Goal: Task Accomplishment & Management: Manage account settings

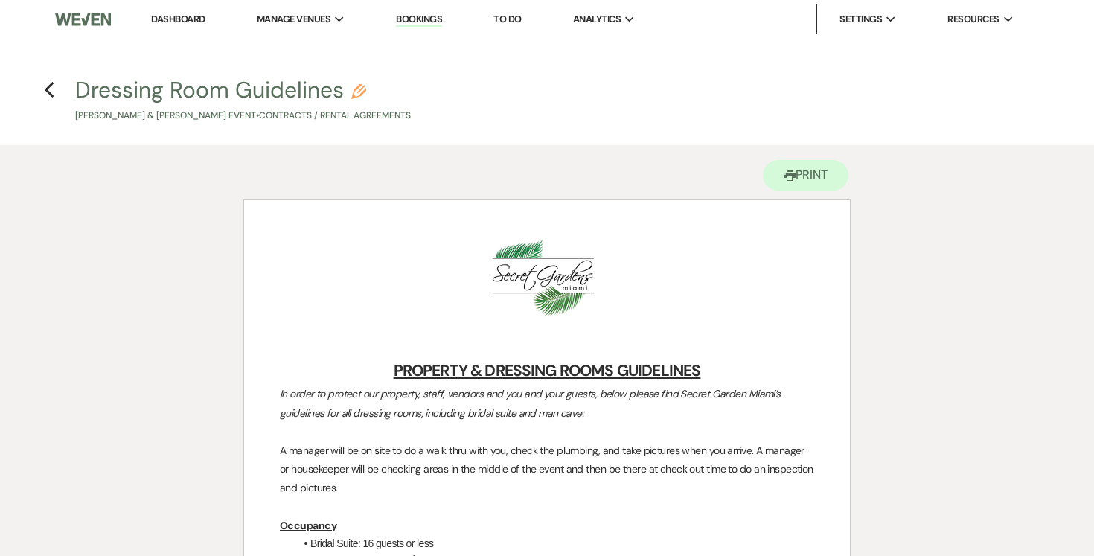
click at [55, 89] on h4 "Previous Dressing Room Guidelines Pencil Savanah Caron & Zachary Roth's Event •…" at bounding box center [547, 98] width 1072 height 48
click at [45, 90] on use "button" at bounding box center [49, 90] width 10 height 16
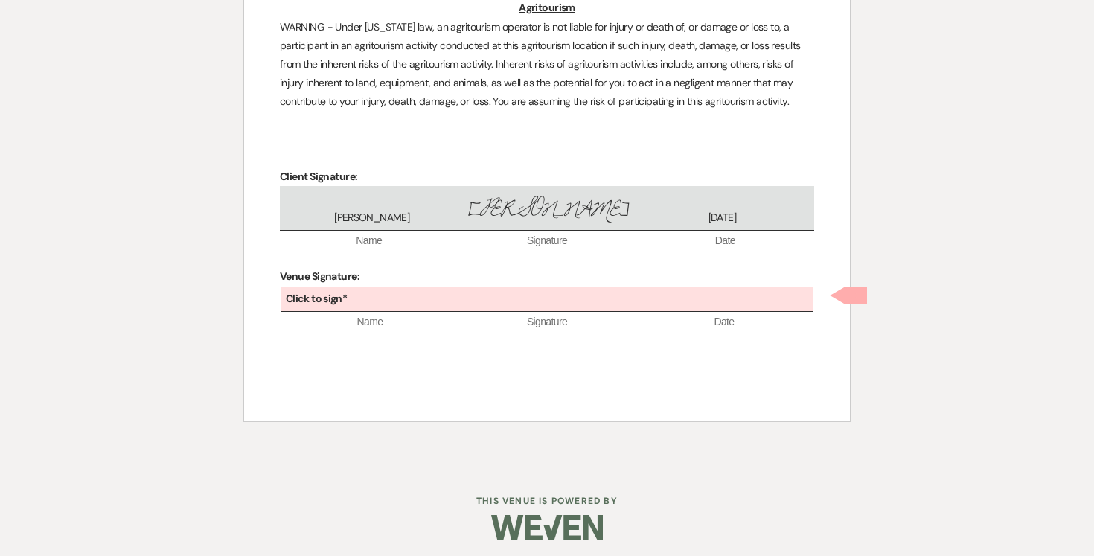
scroll to position [4174, 0]
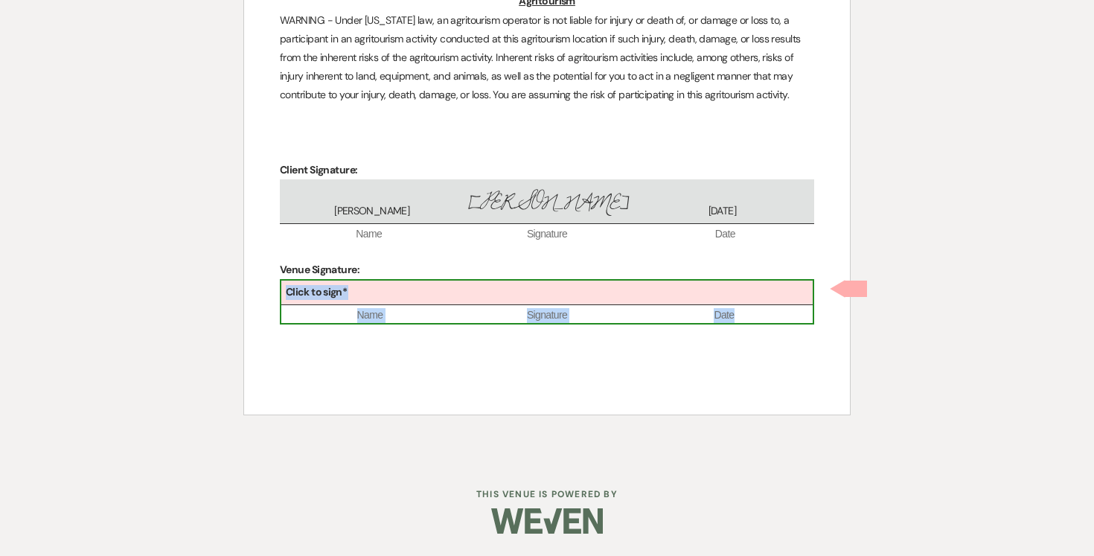
click at [363, 296] on div "Click to sign*" at bounding box center [546, 293] width 531 height 25
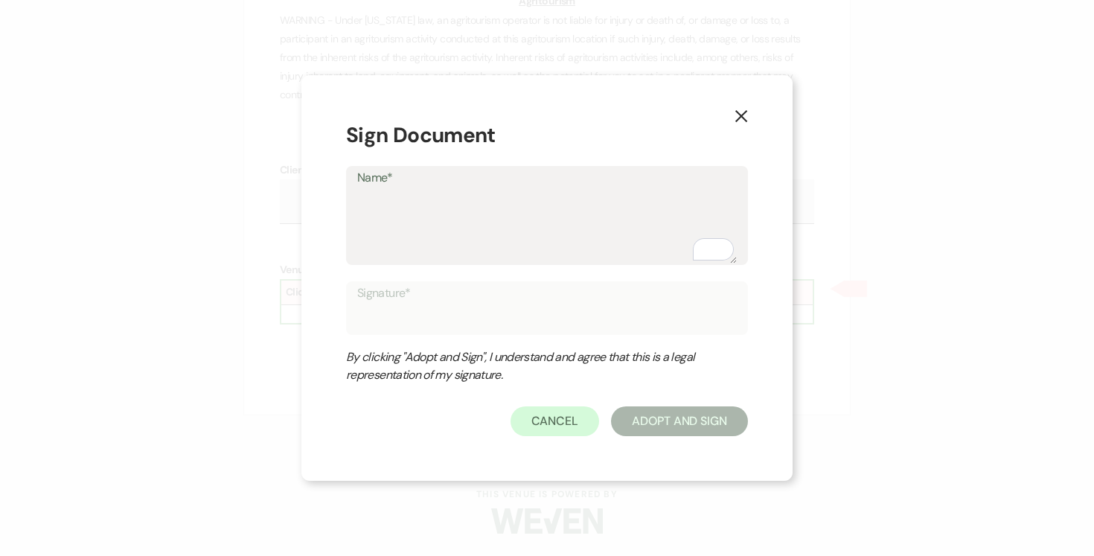
type textarea "j"
type input "j"
type textarea "jo"
type input "jo"
type textarea "[PERSON_NAME]"
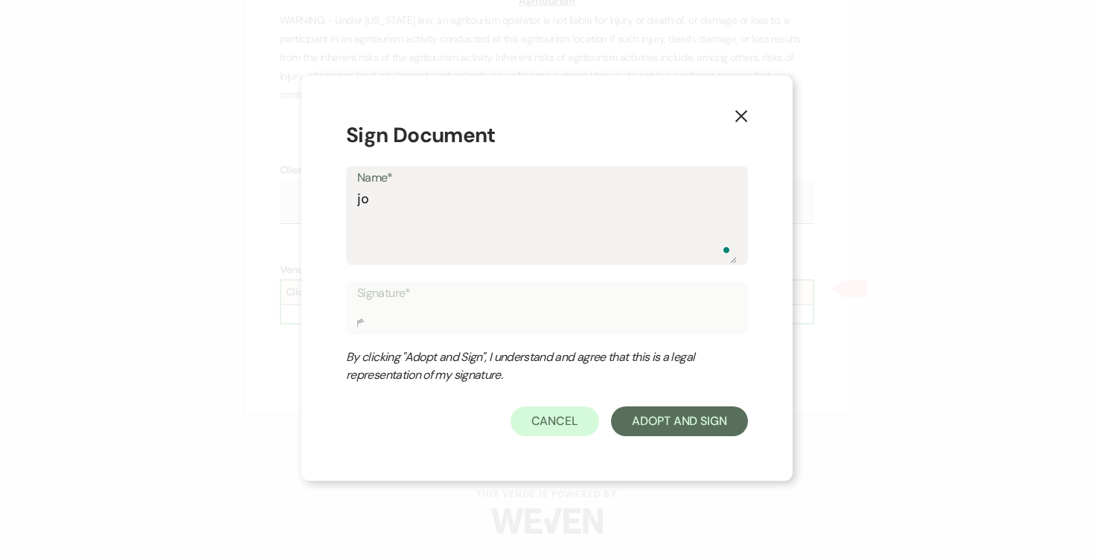
type input "[PERSON_NAME]"
type textarea "[PERSON_NAME]"
type input "jose"
type textarea "josep"
type input "josep"
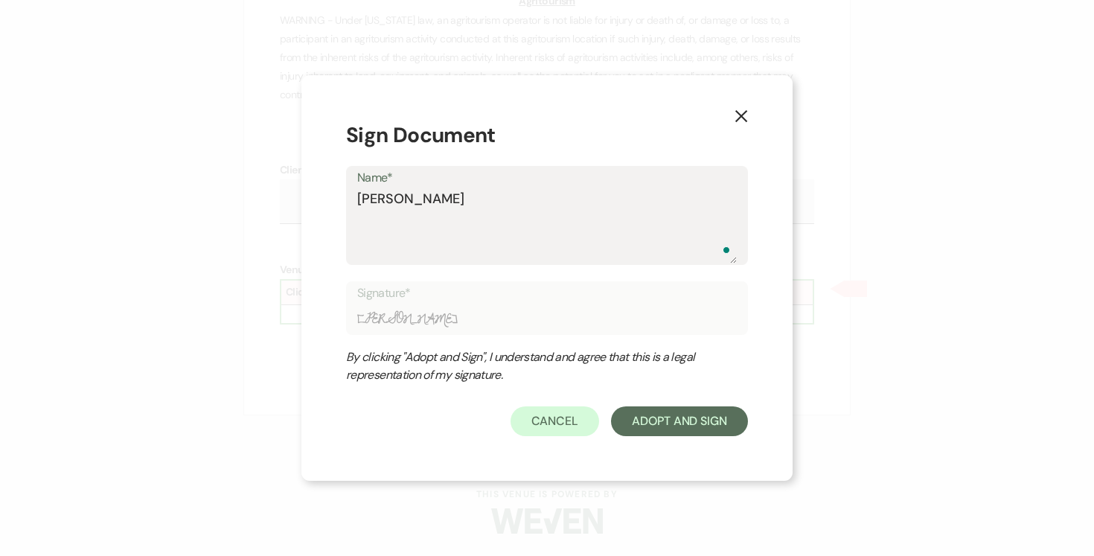
type textarea "joseph"
type input "joseph"
type textarea "joseph"
type input "joseph"
type textarea "joseph"
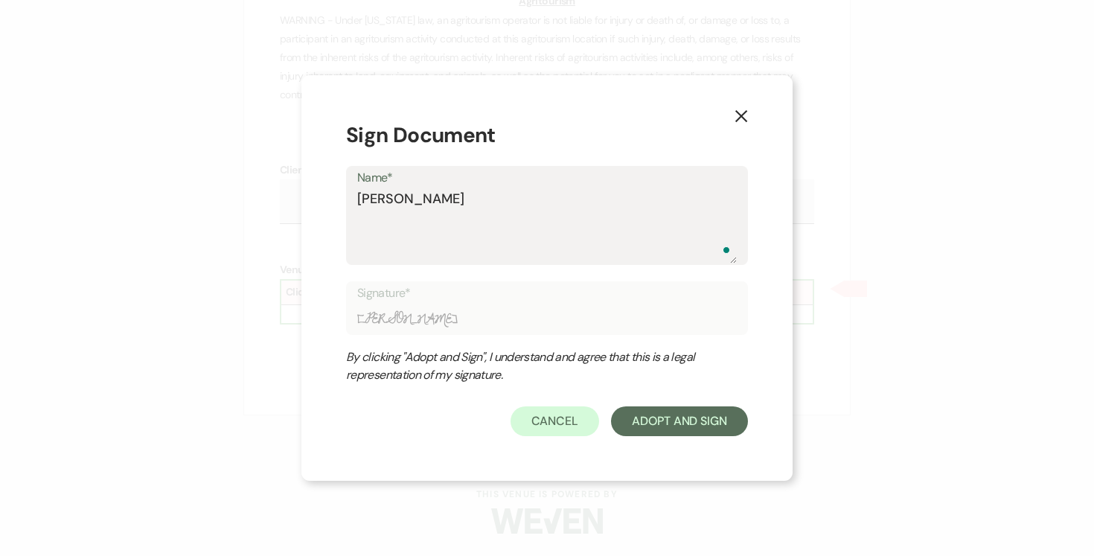
type input "joseph"
type textarea "josep"
type input "josep"
type textarea "jose"
type input "jose"
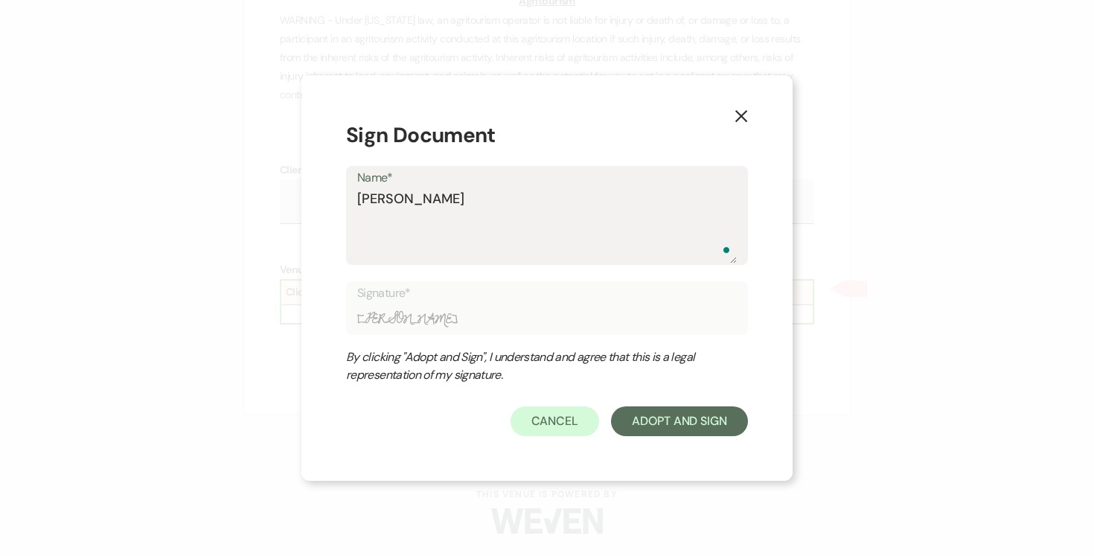
type textarea "jos"
type input "jos"
type textarea "jo"
type input "jo"
type textarea "j"
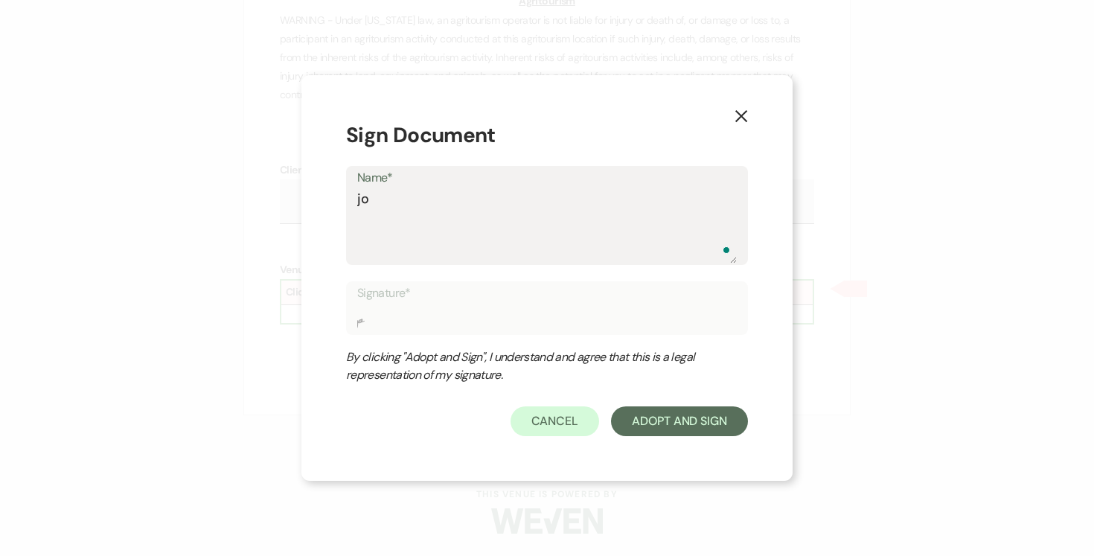
type input "j"
type textarea "J"
type input "J"
type textarea "Jo"
type input "Jo"
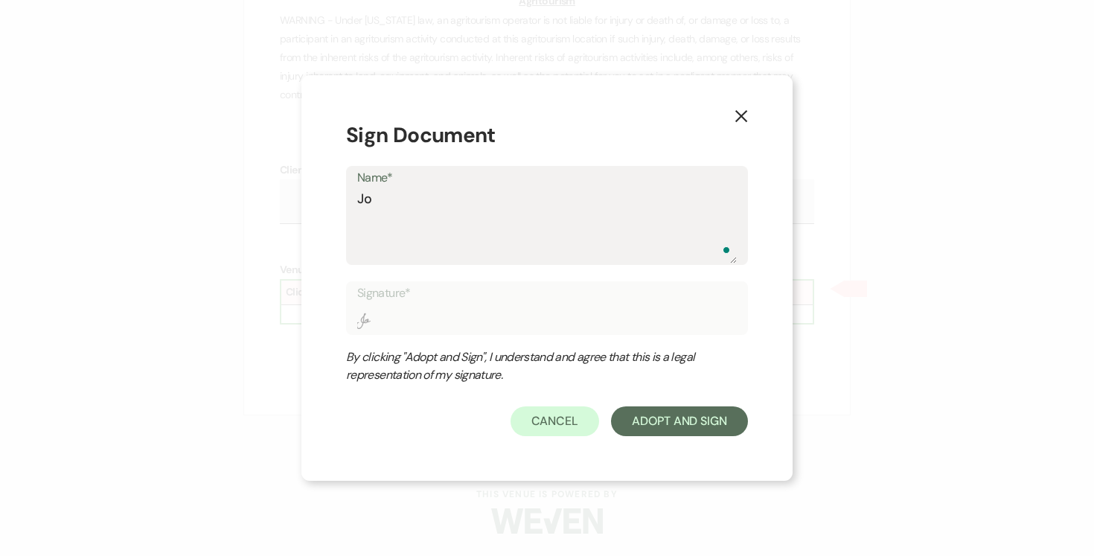
type textarea "Jos"
type input "Jos"
type textarea "Jose"
type input "Jose"
type textarea "Josep"
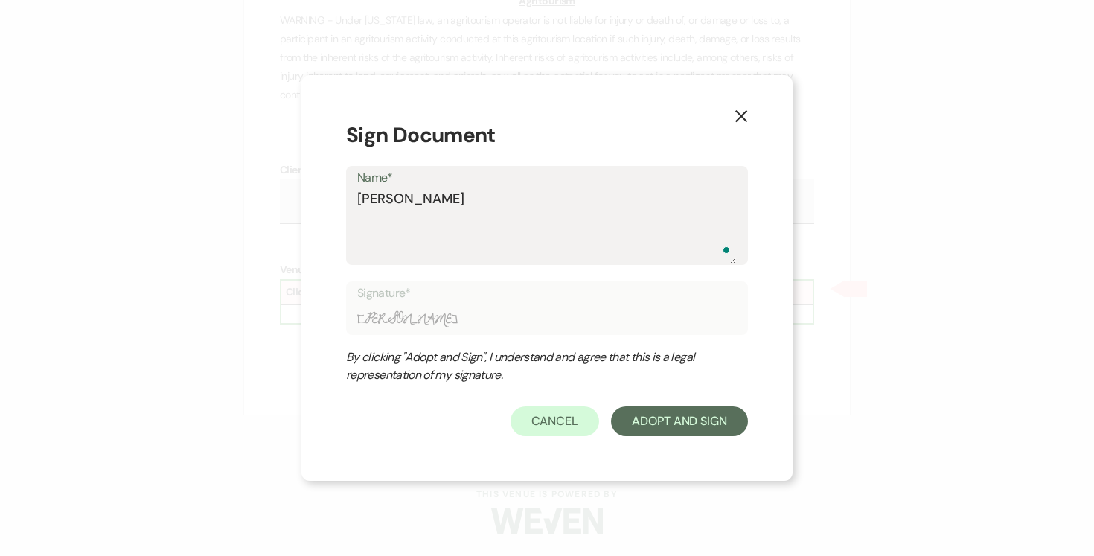
type input "Josep"
type textarea "Joseph"
type input "Joseph"
type textarea "Joseph"
type input "Joseph"
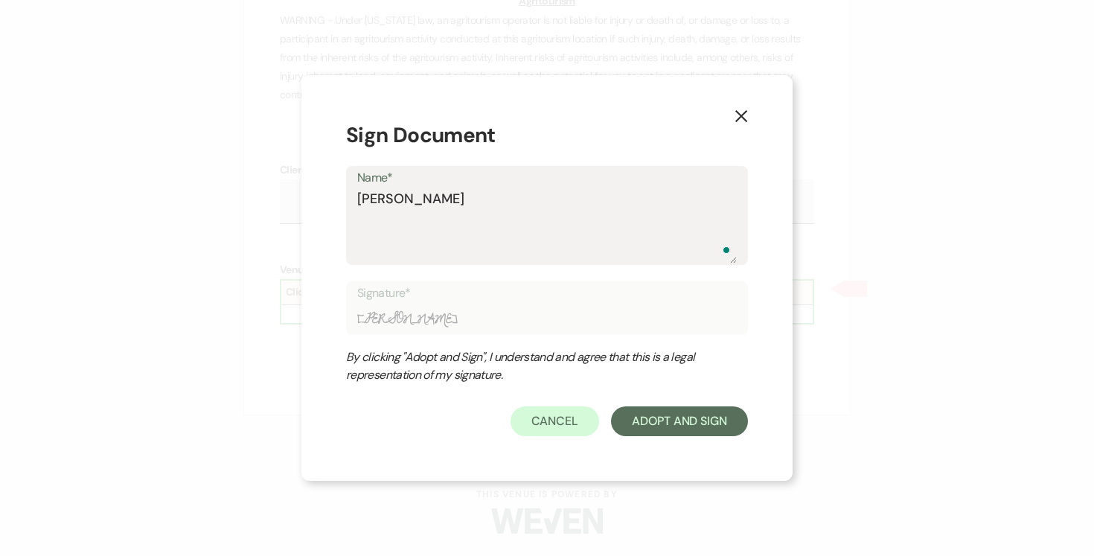
type textarea "Joseph D"
type input "Joseph D"
type textarea "Joseph Do"
type input "Joseph Do"
type textarea "Joseph Dot"
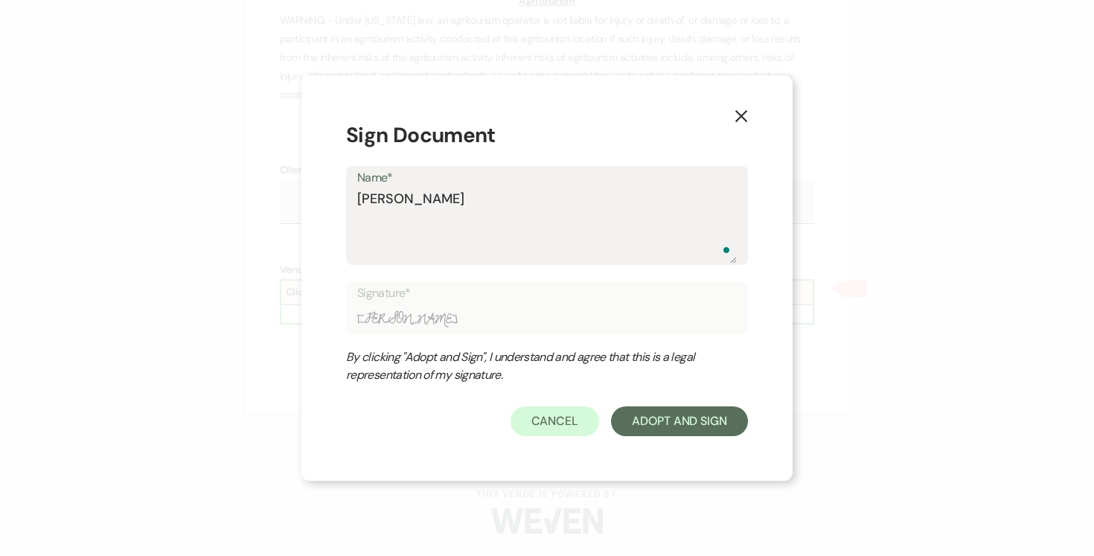
type input "Joseph Dot"
type textarea "Joseph Do"
type input "Joseph Do"
type textarea "Joseph Doy"
type input "Joseph Doy"
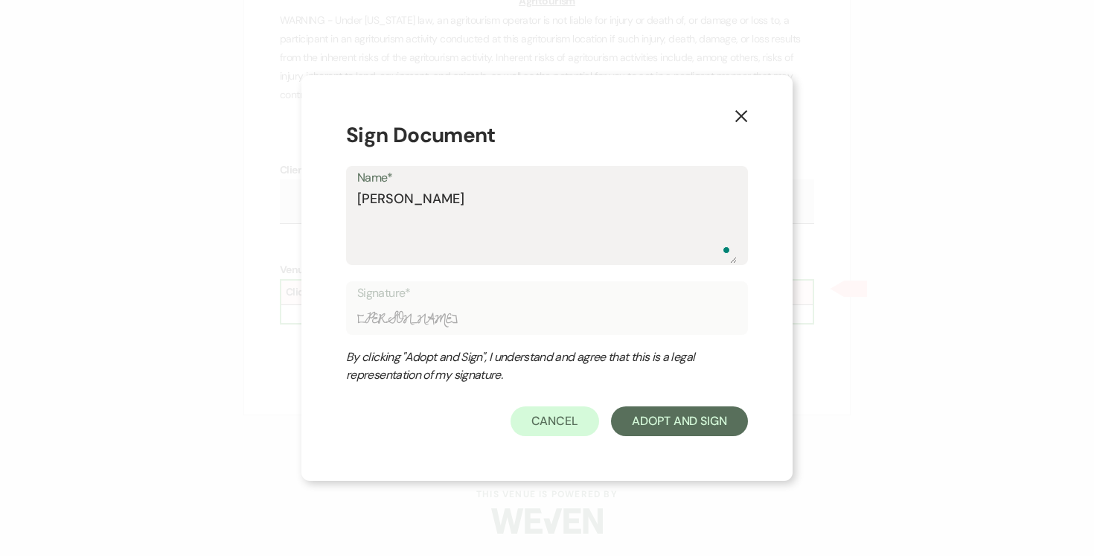
type textarea "Joseph Doyl"
type input "Joseph Doyl"
type textarea "Joseph Doyle"
type input "Joseph Doyle"
type textarea "Joseph Doyle"
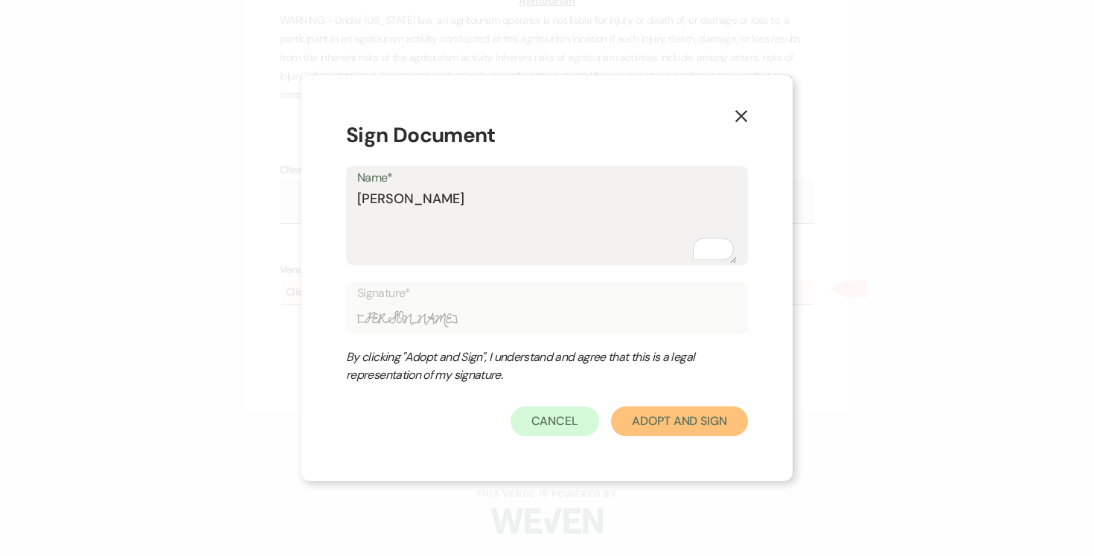
click at [664, 421] on button "Adopt And Sign" at bounding box center [679, 421] width 137 height 30
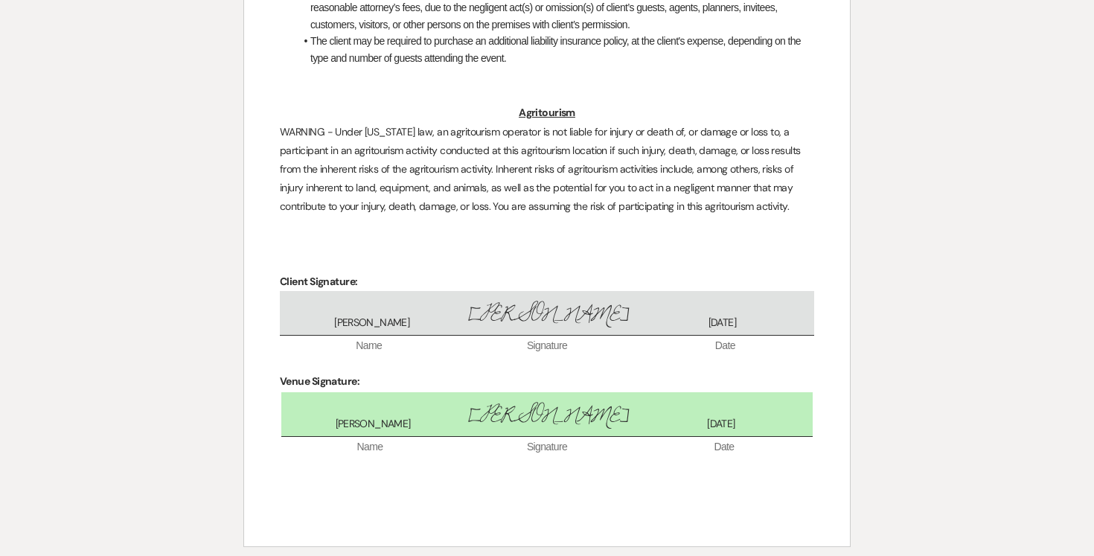
scroll to position [4237, 0]
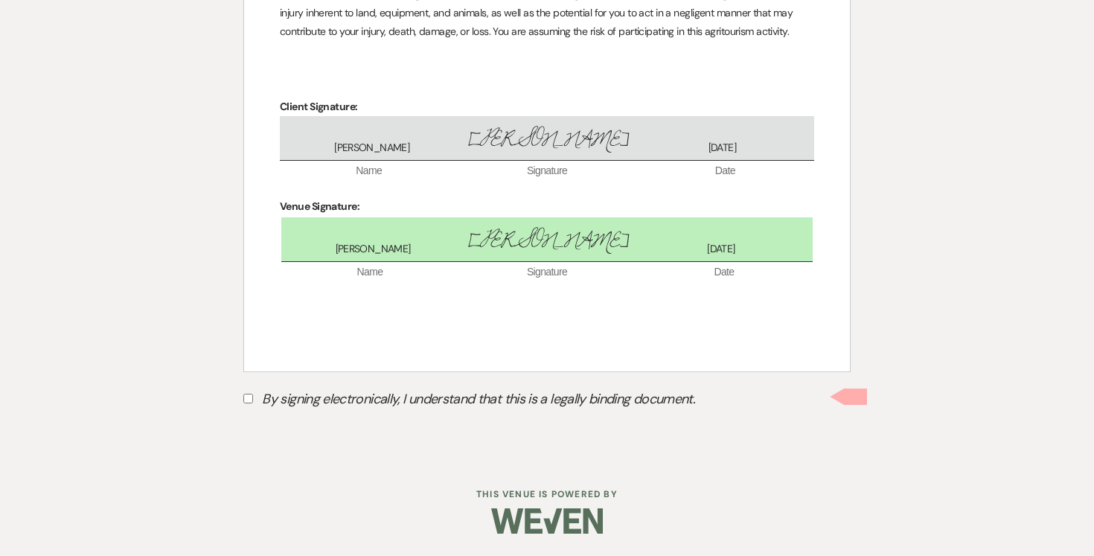
click at [244, 400] on input "By signing electronically, I understand that this is a legally binding document." at bounding box center [248, 399] width 10 height 10
checkbox input "true"
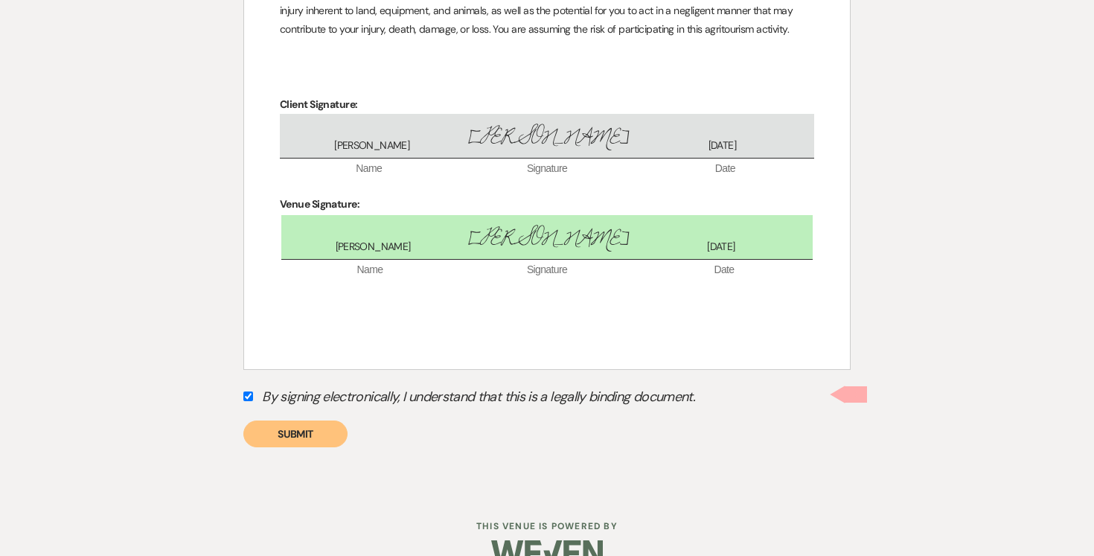
click at [278, 435] on button "Submit" at bounding box center [295, 434] width 104 height 27
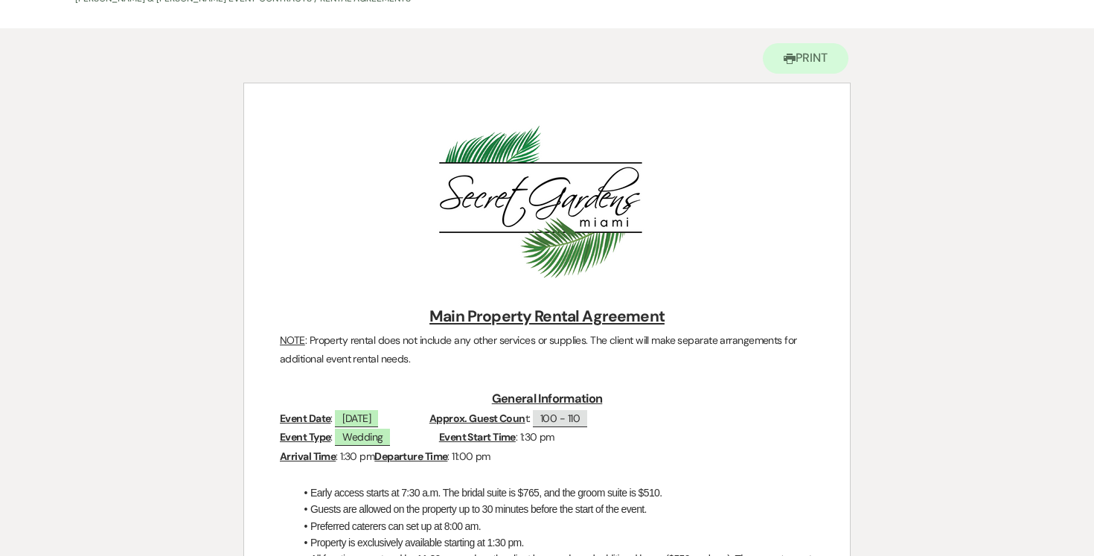
scroll to position [0, 0]
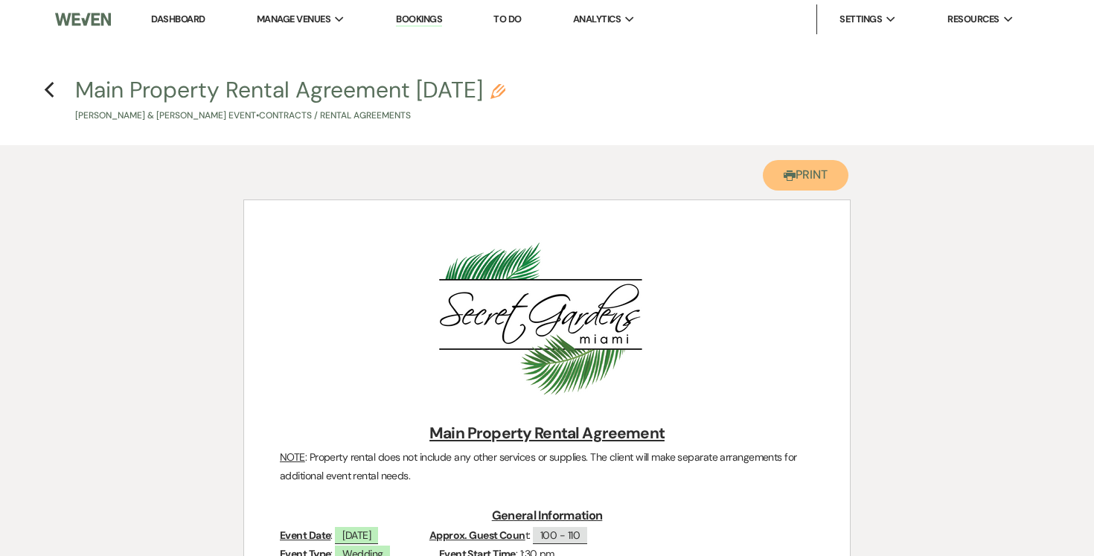
click at [828, 176] on button "Printer Print" at bounding box center [806, 175] width 86 height 31
click at [48, 89] on use "button" at bounding box center [49, 90] width 10 height 16
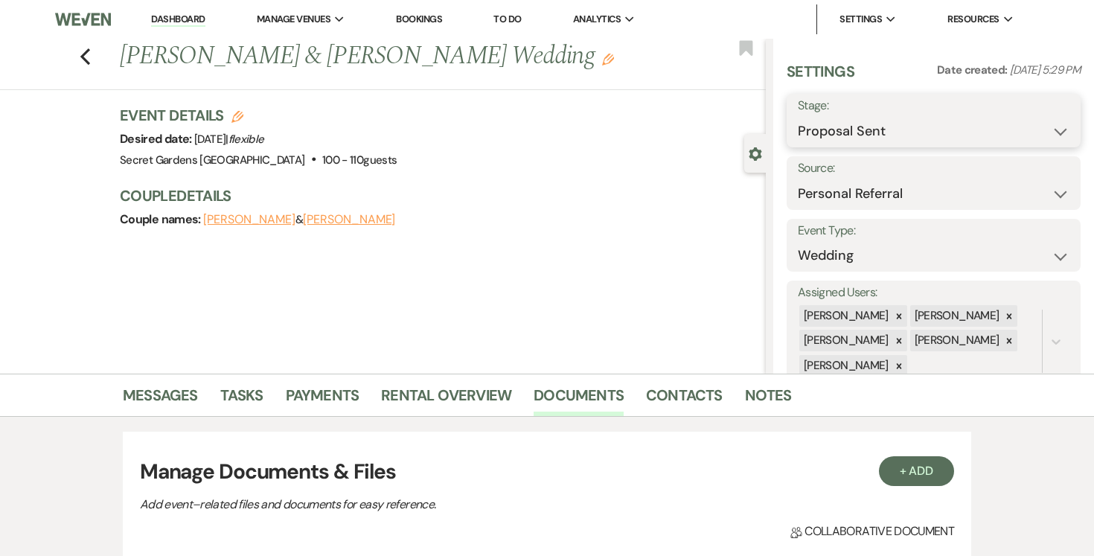
click at [1055, 129] on select "Inquiry Follow Up Tour Requested Tour Confirmed Toured Proposal Sent Booked Lost" at bounding box center [934, 131] width 272 height 29
select select "7"
click at [798, 117] on select "Inquiry Follow Up Tour Requested Tour Confirmed Toured Proposal Sent Booked Lost" at bounding box center [934, 131] width 272 height 29
click at [1064, 122] on button "Save" at bounding box center [1050, 121] width 60 height 30
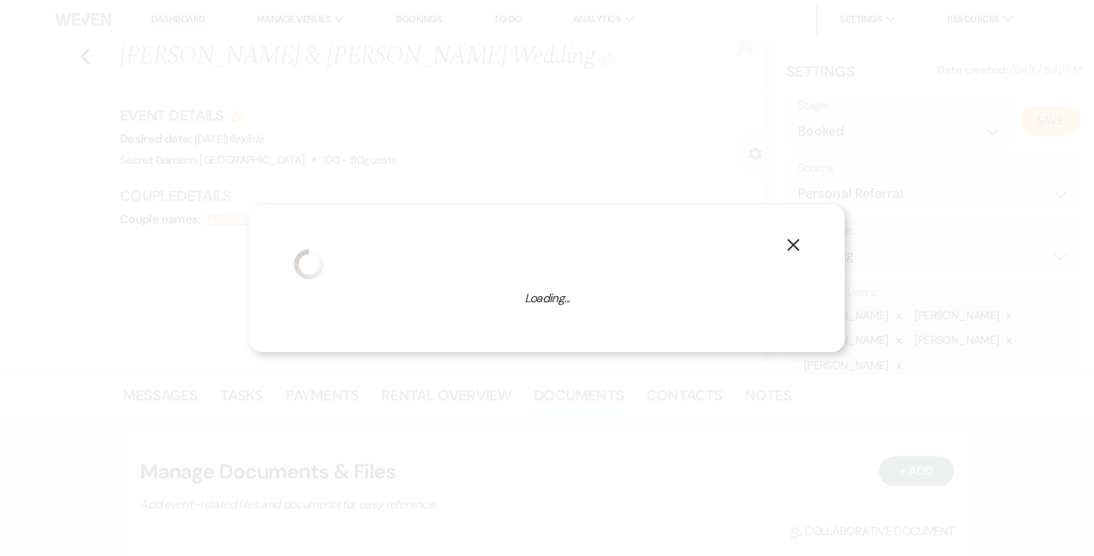
select select "1"
select select "834"
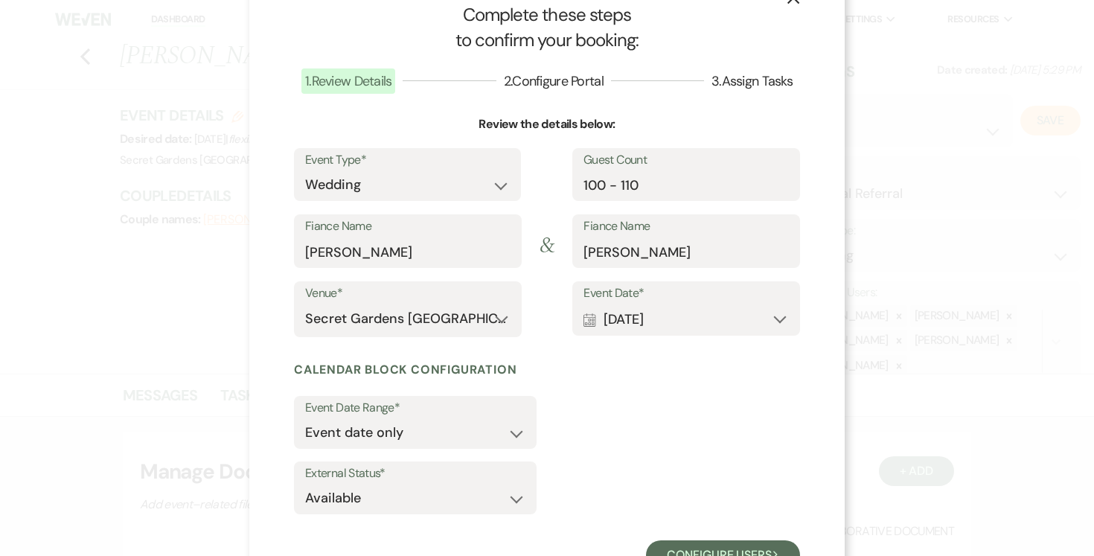
scroll to position [100, 0]
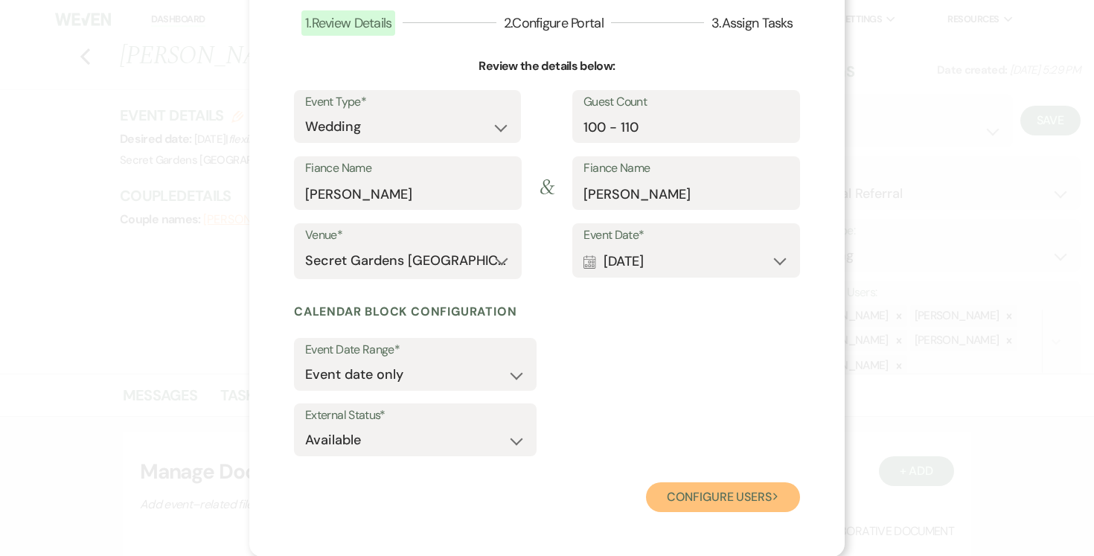
click at [713, 499] on button "Configure users Next" at bounding box center [723, 497] width 154 height 30
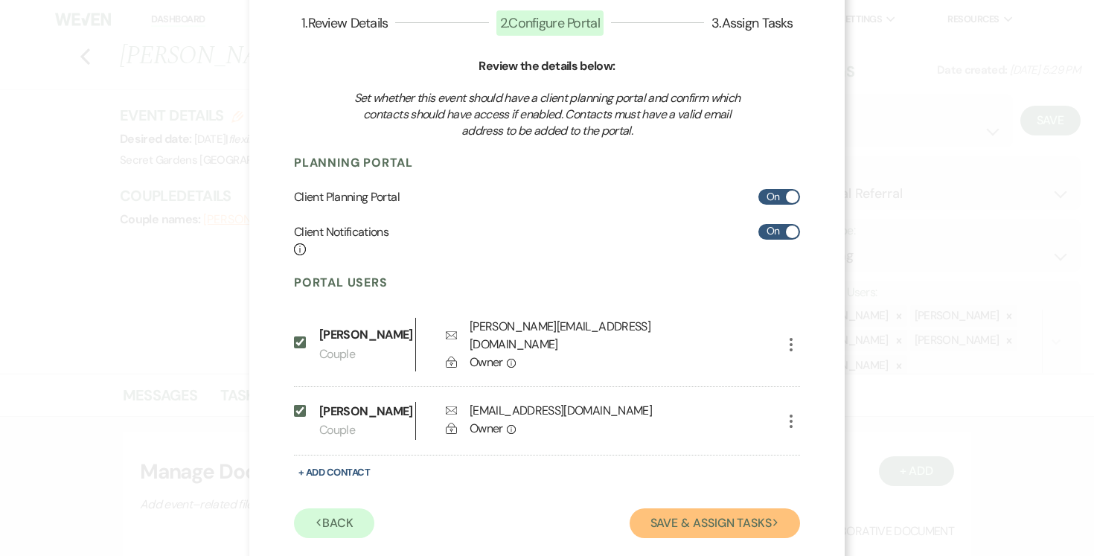
click at [715, 526] on button "Save & Assign Tasks Next" at bounding box center [715, 523] width 170 height 30
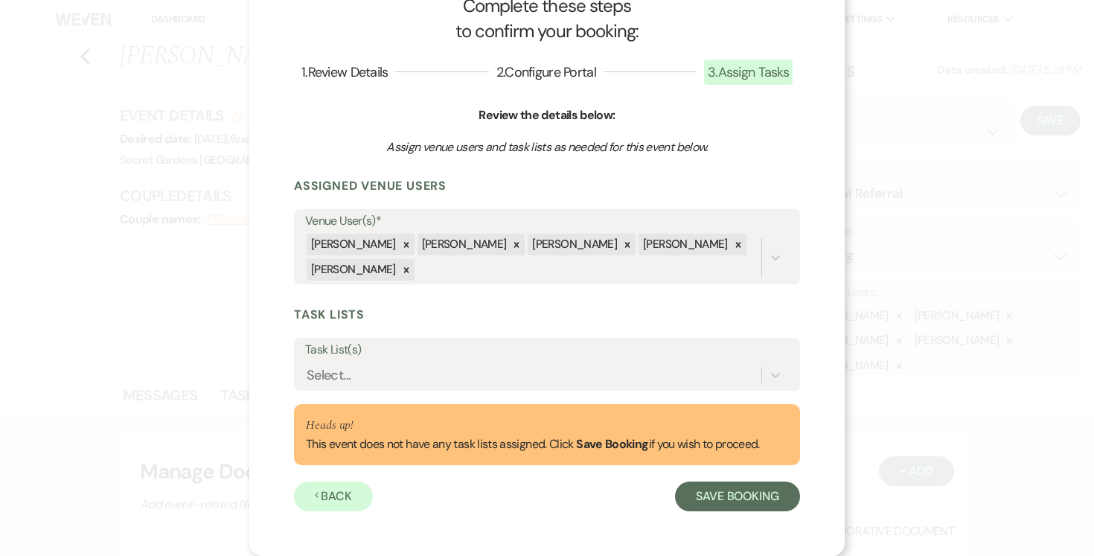
scroll to position [51, 0]
click at [779, 370] on icon at bounding box center [775, 375] width 15 height 15
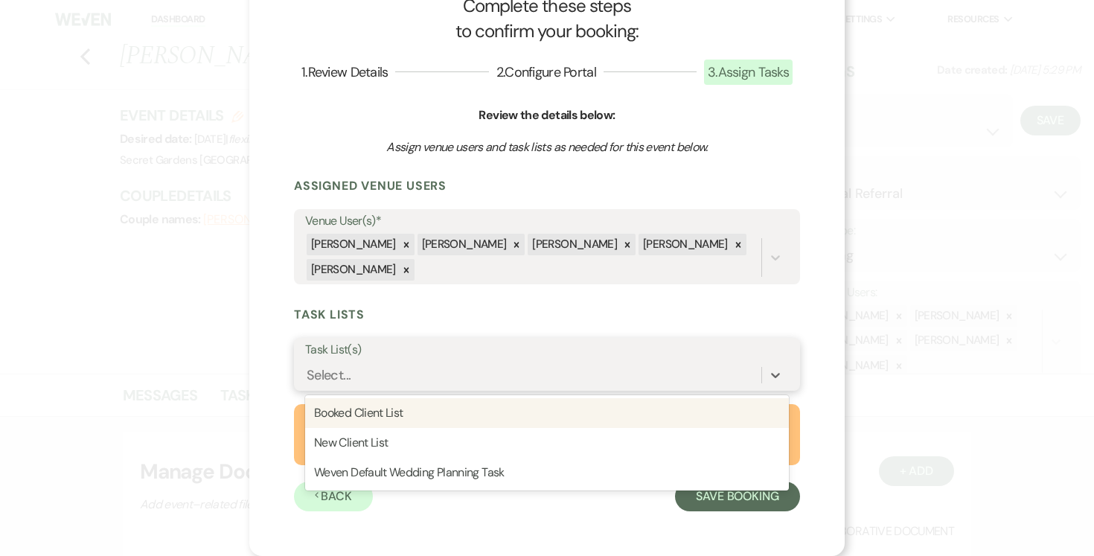
click at [703, 409] on div "Booked Client List" at bounding box center [547, 413] width 484 height 30
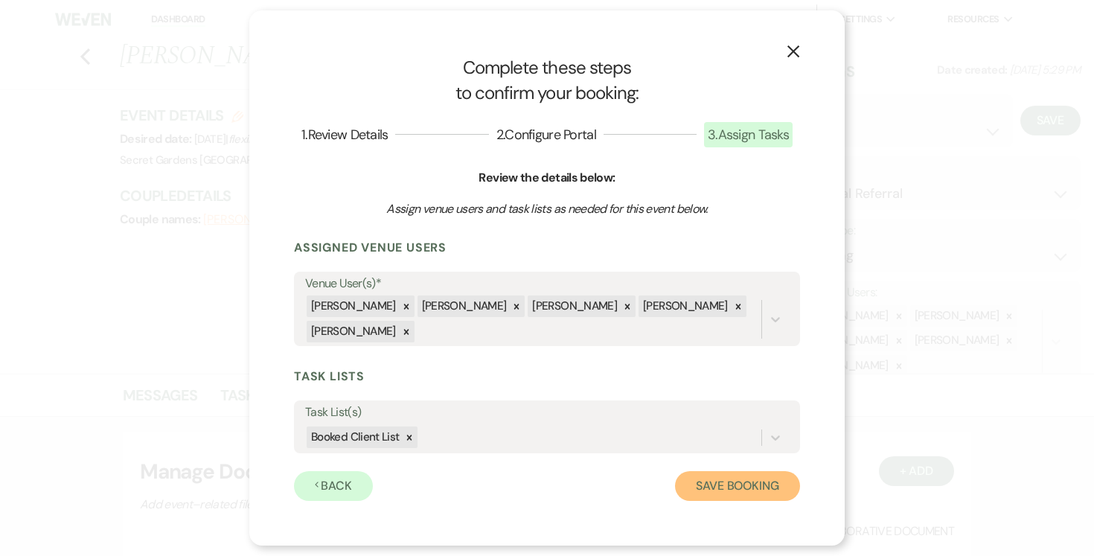
click at [734, 487] on button "Save Booking" at bounding box center [737, 486] width 125 height 30
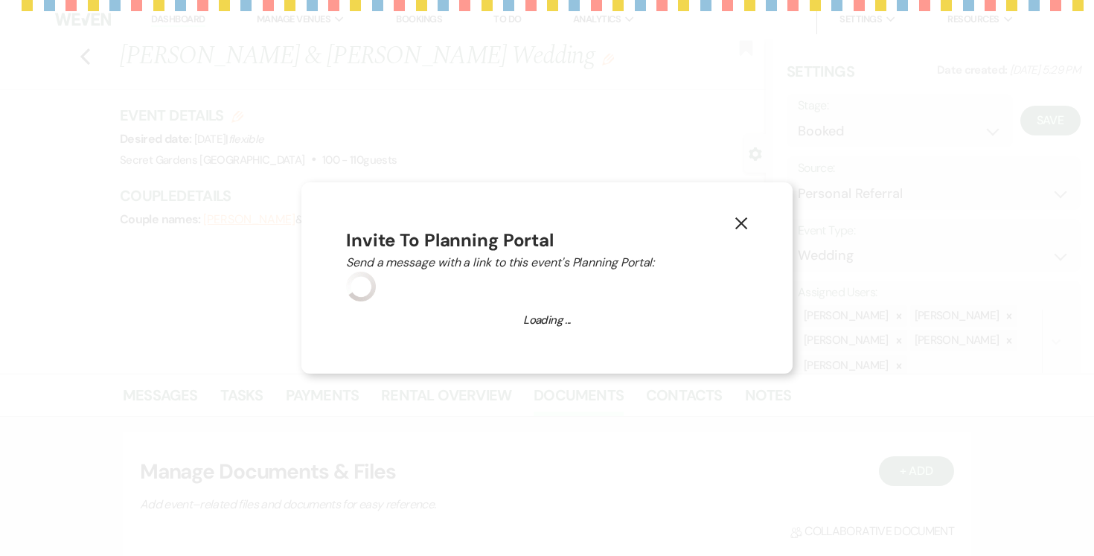
select select "14"
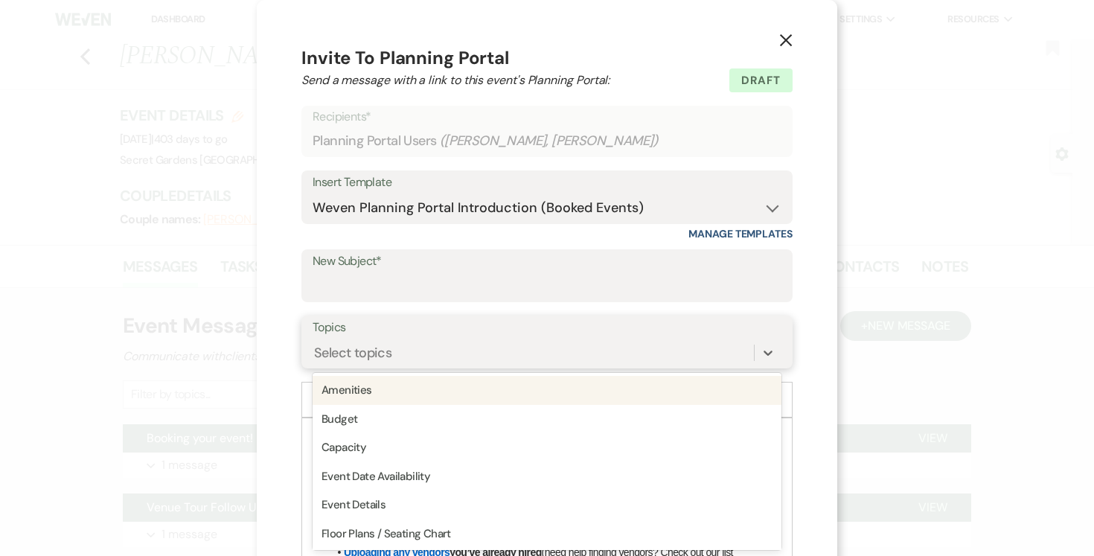
click at [393, 351] on div "option Amenities focused, 1 of 20. 20 results available. Use Up and Down to cho…" at bounding box center [547, 353] width 469 height 28
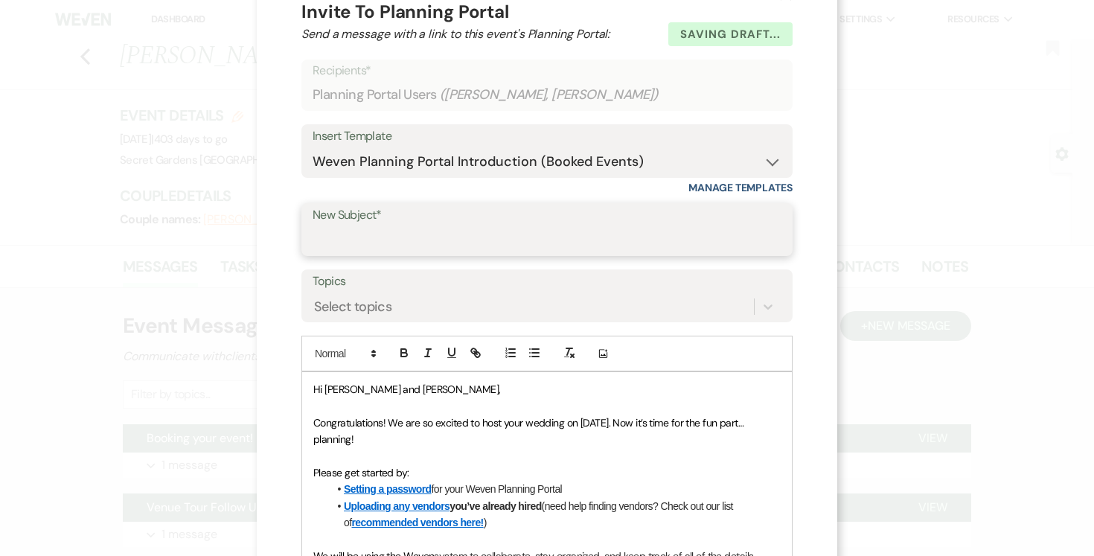
click at [416, 236] on input "New Subject*" at bounding box center [547, 240] width 469 height 29
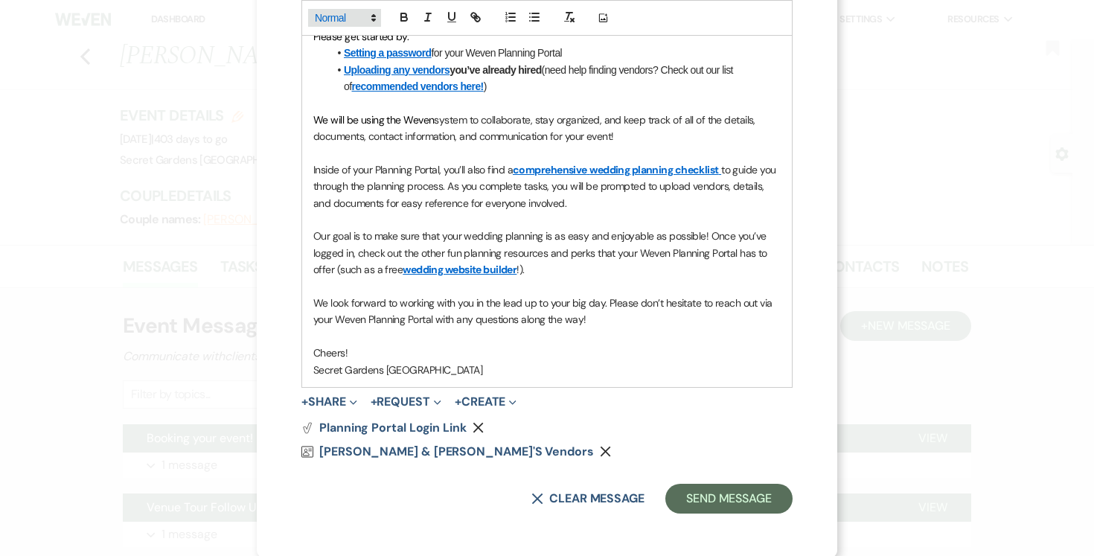
scroll to position [484, 0]
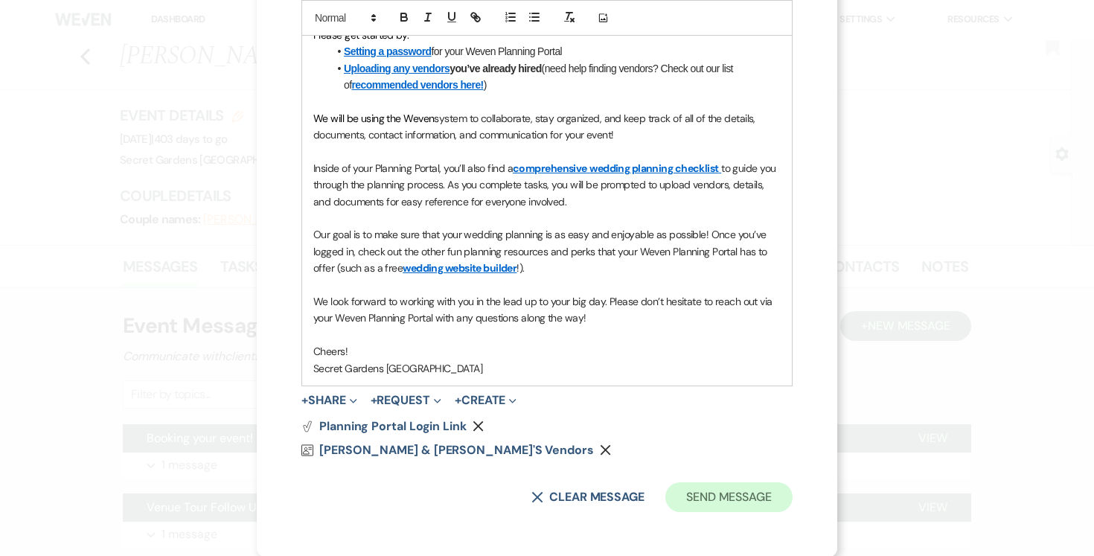
type input "Portal Registration"
click at [706, 495] on button "Send Message" at bounding box center [728, 497] width 127 height 30
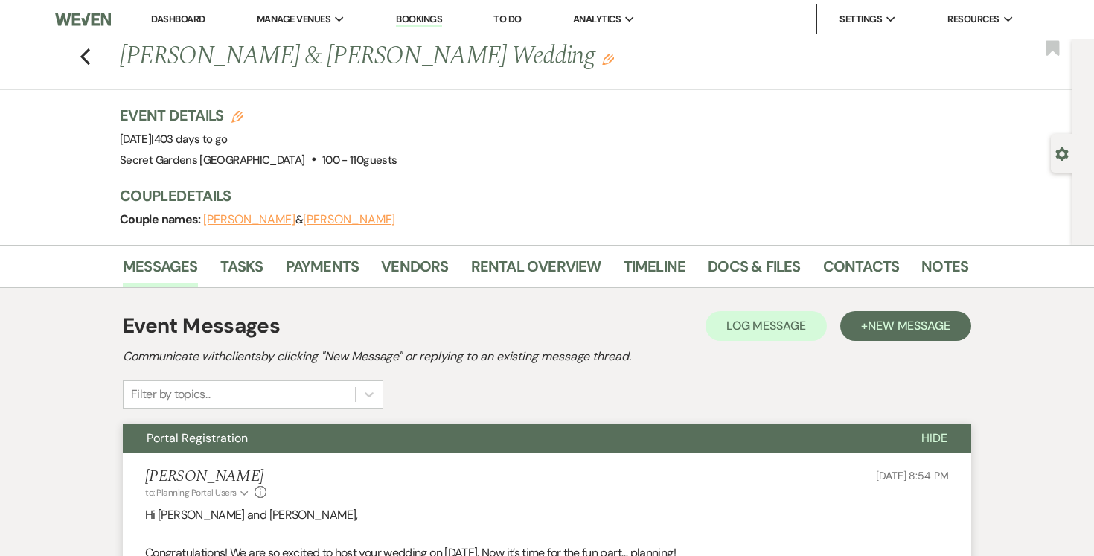
click at [1061, 149] on use "button" at bounding box center [1061, 153] width 13 height 13
select select "12"
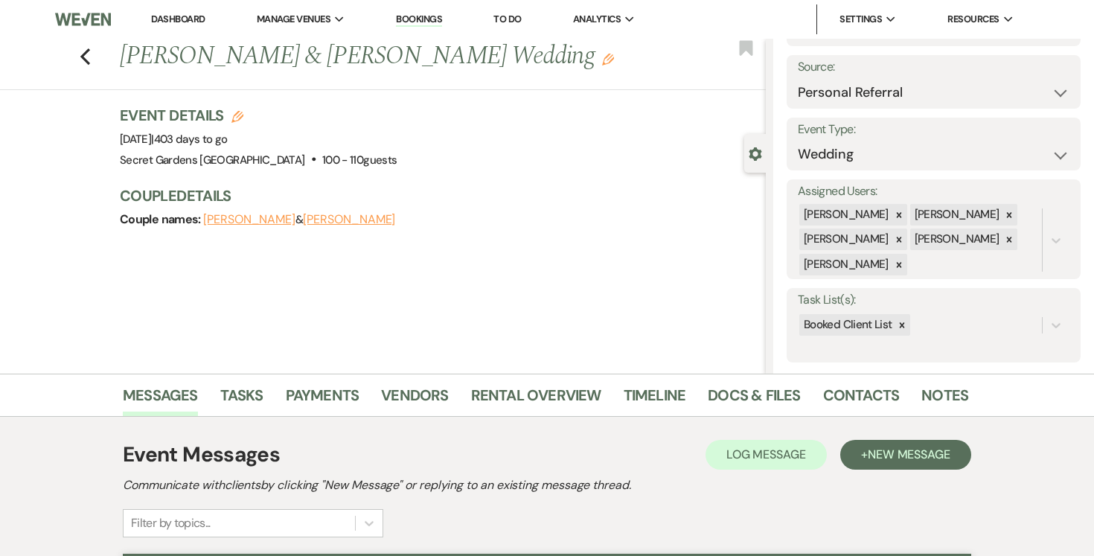
scroll to position [0, 0]
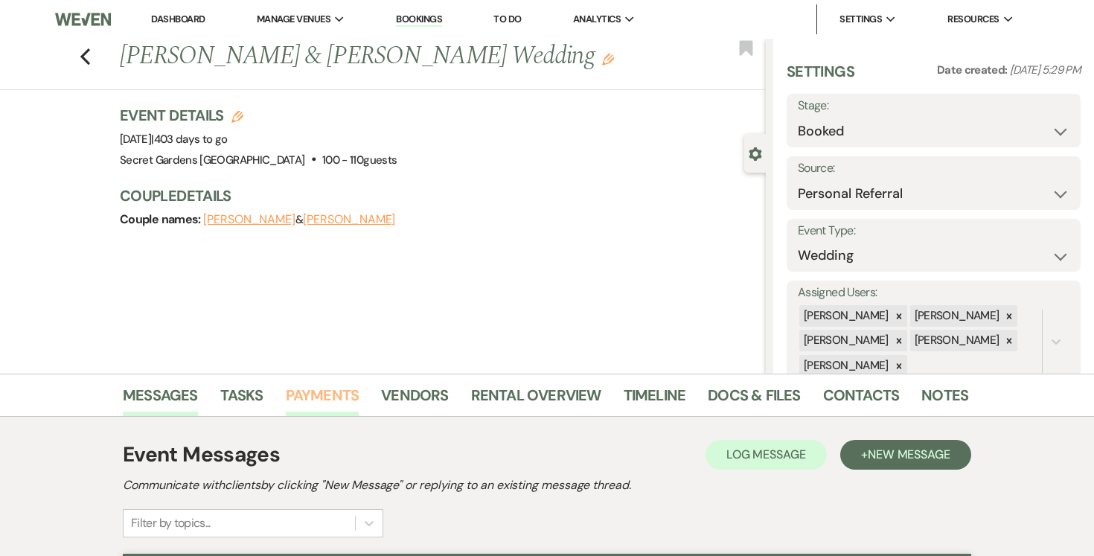
click at [341, 392] on link "Payments" at bounding box center [323, 399] width 74 height 33
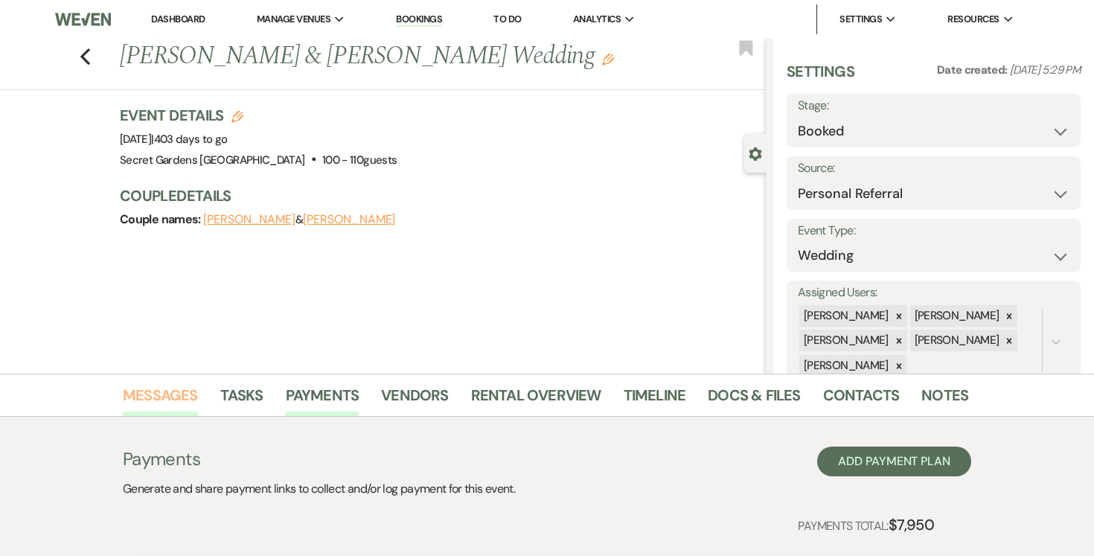
click at [168, 393] on link "Messages" at bounding box center [160, 399] width 75 height 33
